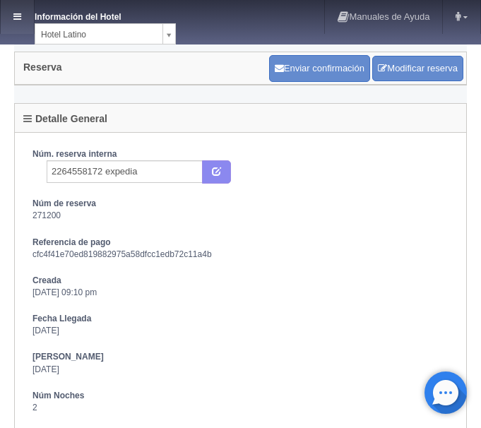
click at [8, 14] on link at bounding box center [17, 17] width 33 height 34
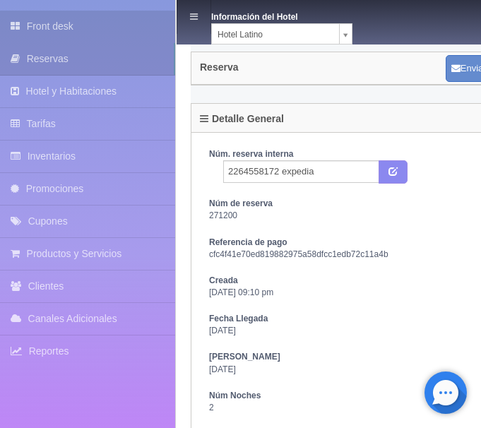
click at [45, 30] on link "Front desk" at bounding box center [87, 27] width 175 height 32
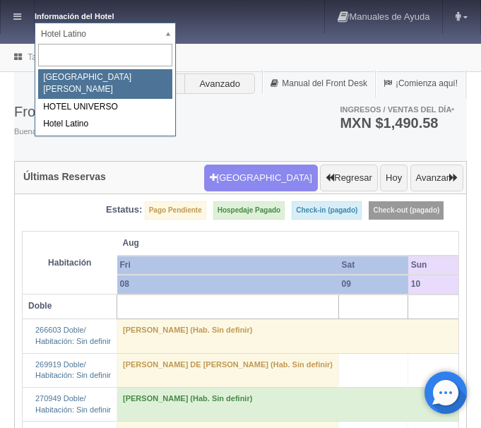
select select "357"
